Goal: Check status: Check status

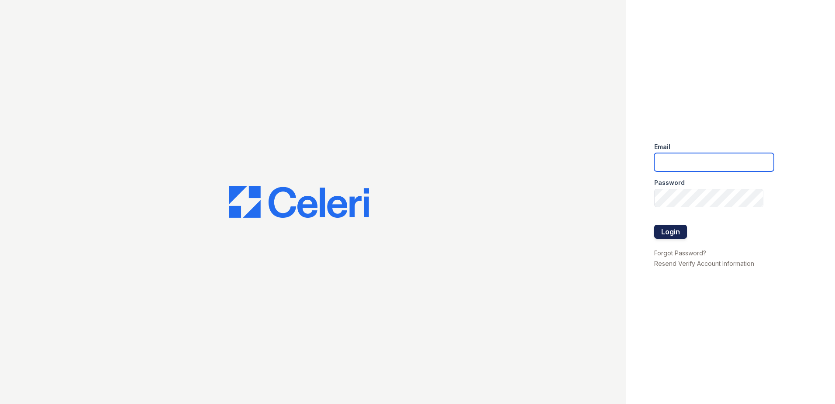
type input "[EMAIL_ADDRESS][DOMAIN_NAME]"
click at [674, 235] on button "Login" at bounding box center [670, 232] width 33 height 14
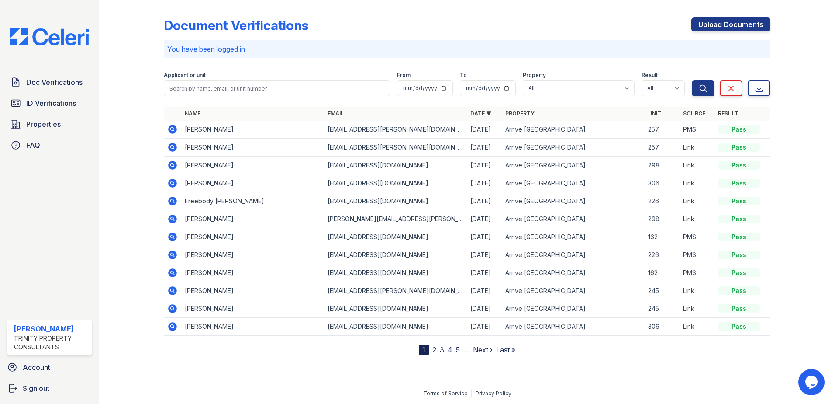
click at [173, 130] on icon at bounding box center [172, 129] width 10 height 10
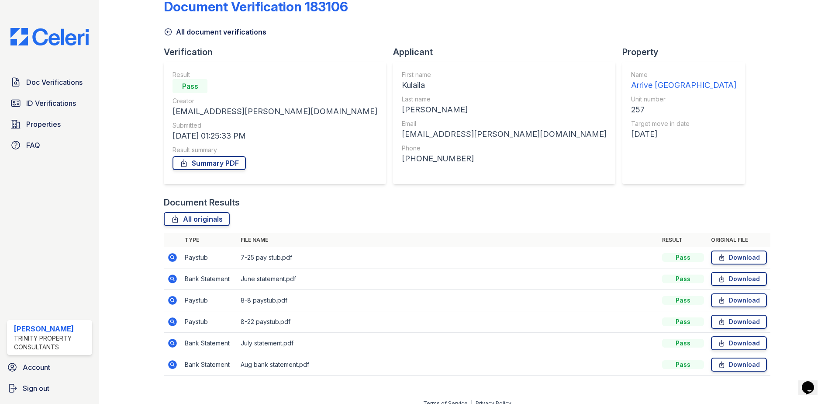
scroll to position [29, 0]
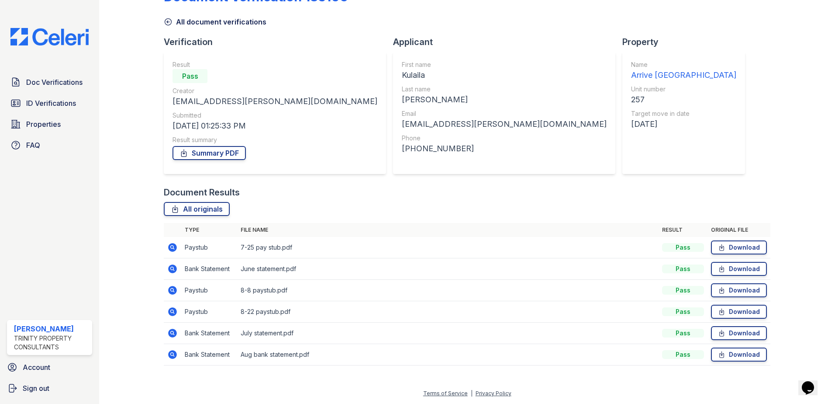
click at [215, 161] on div "Summary PDF" at bounding box center [275, 152] width 205 height 17
click at [214, 156] on link "Summary PDF" at bounding box center [209, 153] width 73 height 14
click at [37, 109] on link "ID Verifications" at bounding box center [49, 102] width 85 height 17
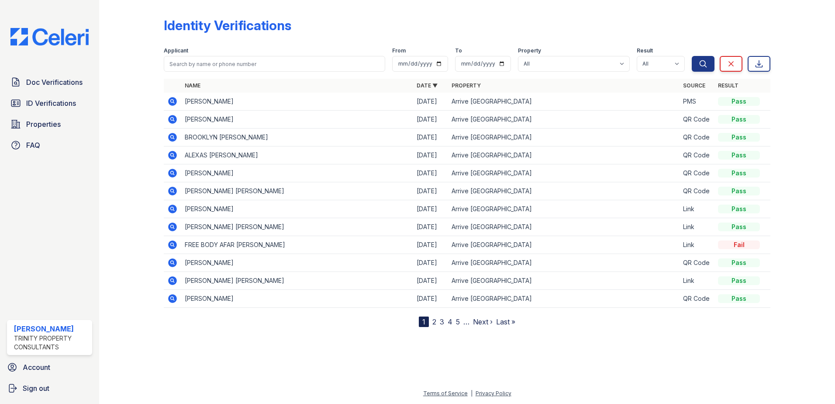
click at [173, 101] on icon at bounding box center [172, 101] width 2 height 2
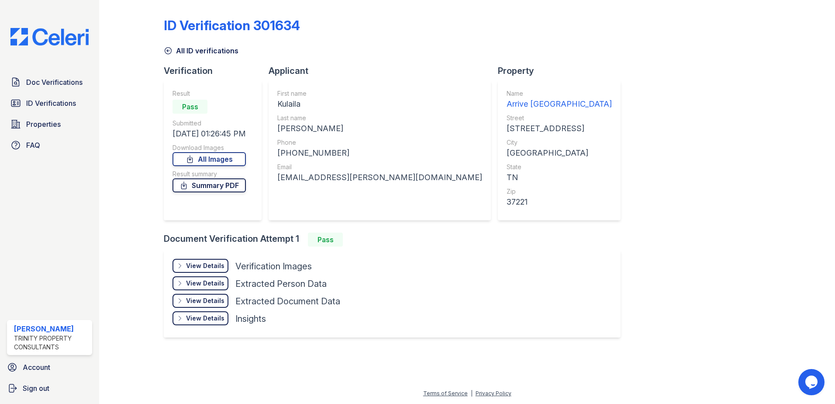
click at [210, 184] on link "Summary PDF" at bounding box center [209, 185] width 73 height 14
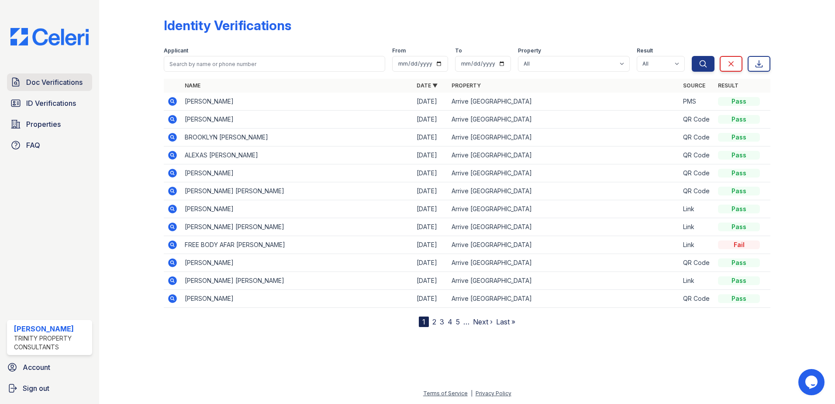
click at [46, 80] on span "Doc Verifications" at bounding box center [54, 82] width 56 height 10
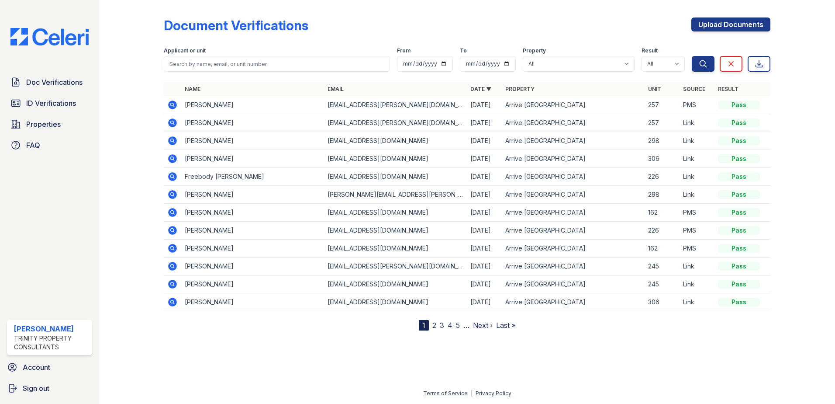
click at [171, 103] on icon at bounding box center [172, 105] width 10 height 10
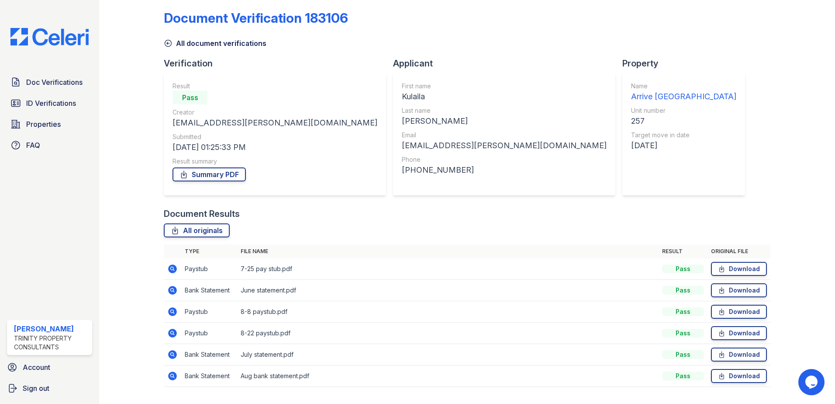
scroll to position [29, 0]
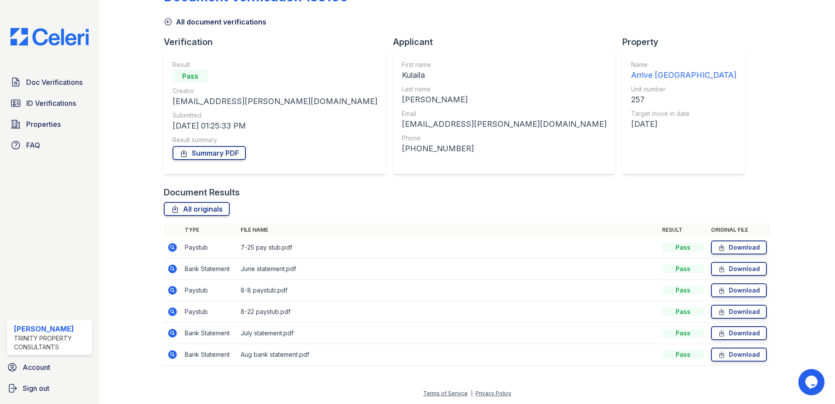
click at [167, 245] on icon at bounding box center [172, 247] width 10 height 10
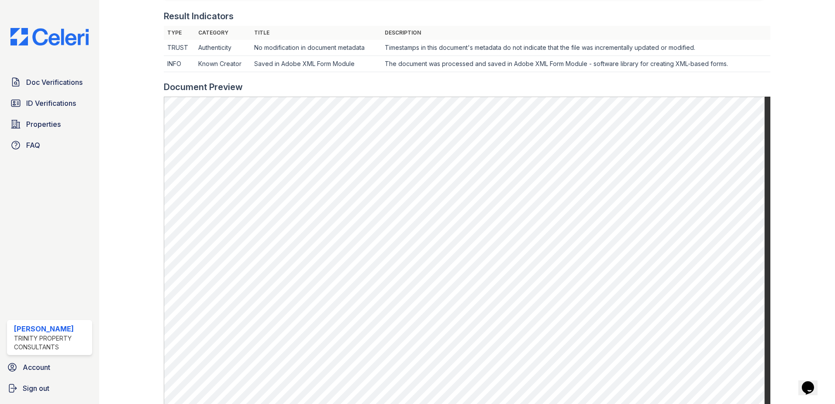
scroll to position [256, 0]
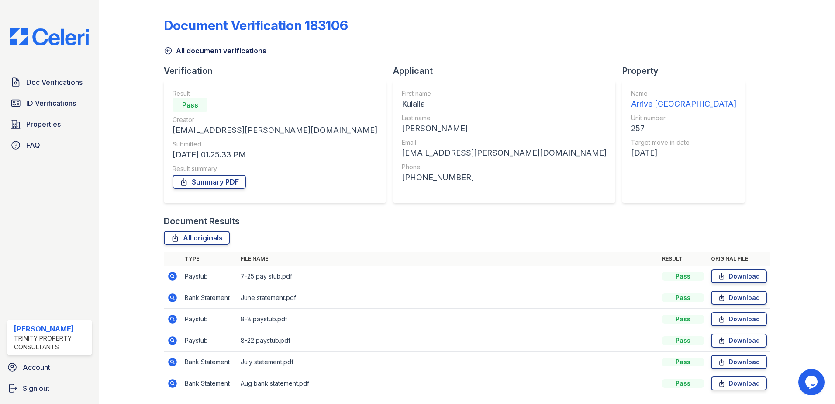
click at [173, 318] on icon at bounding box center [172, 319] width 10 height 10
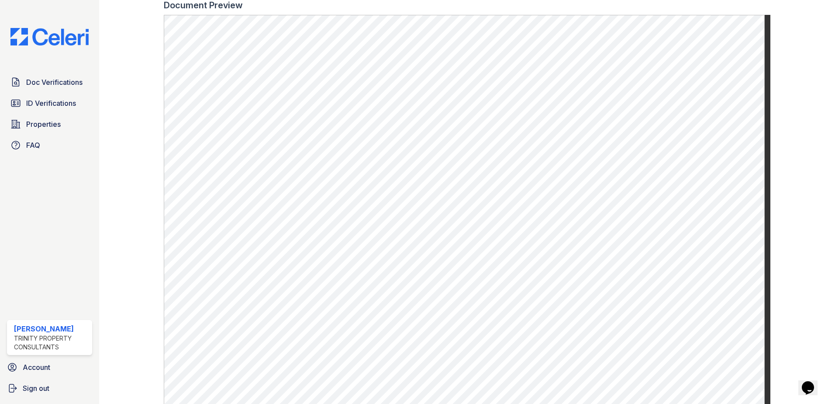
scroll to position [343, 0]
click at [125, 45] on div at bounding box center [138, 38] width 51 height 757
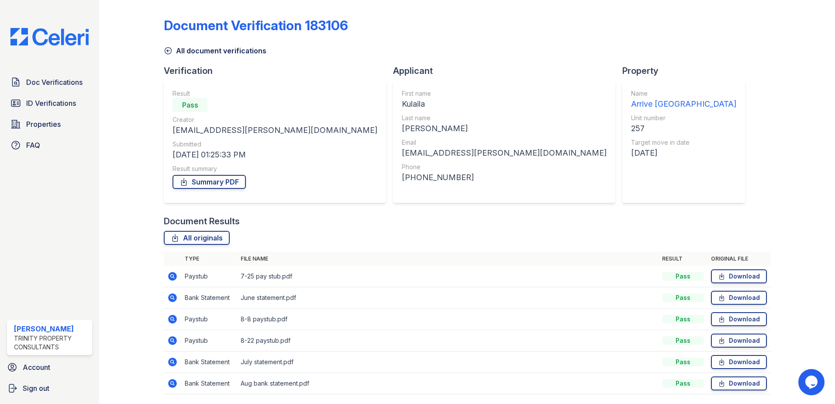
click at [169, 338] on icon at bounding box center [172, 340] width 9 height 9
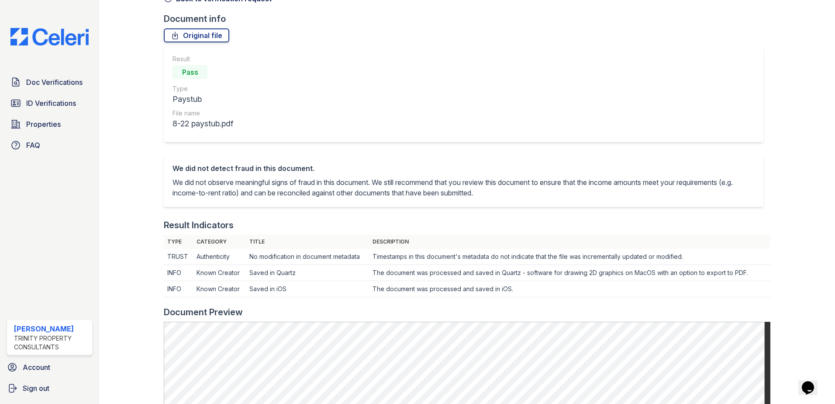
scroll to position [131, 0]
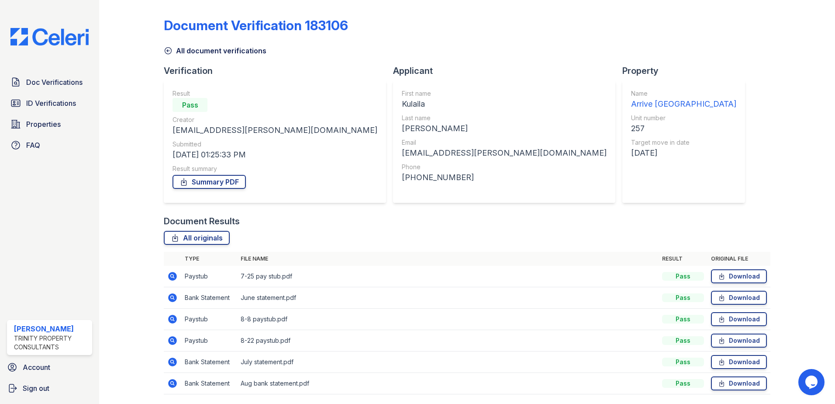
click at [172, 277] on icon at bounding box center [172, 275] width 2 height 2
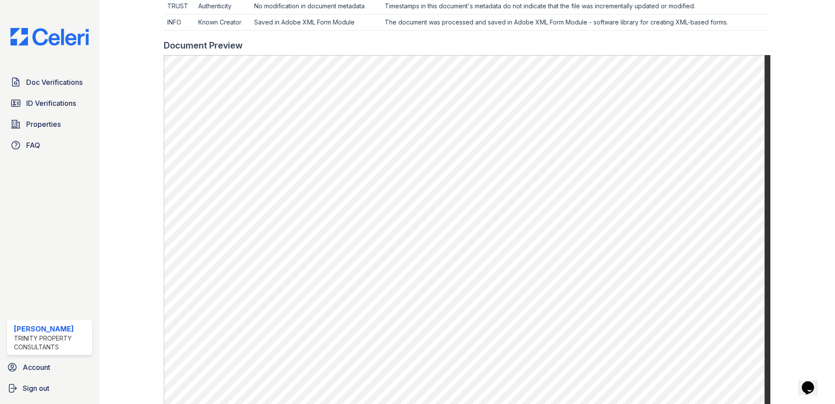
scroll to position [306, 0]
